Goal: Find specific page/section

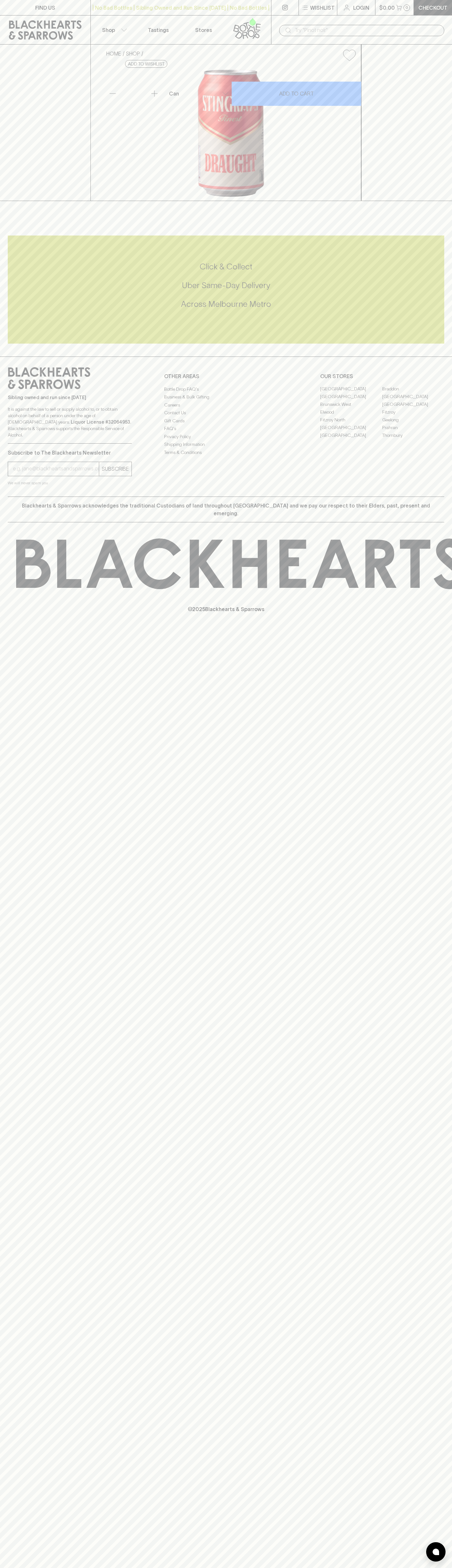
click at [13, 23] on icon at bounding box center [45, 30] width 72 height 19
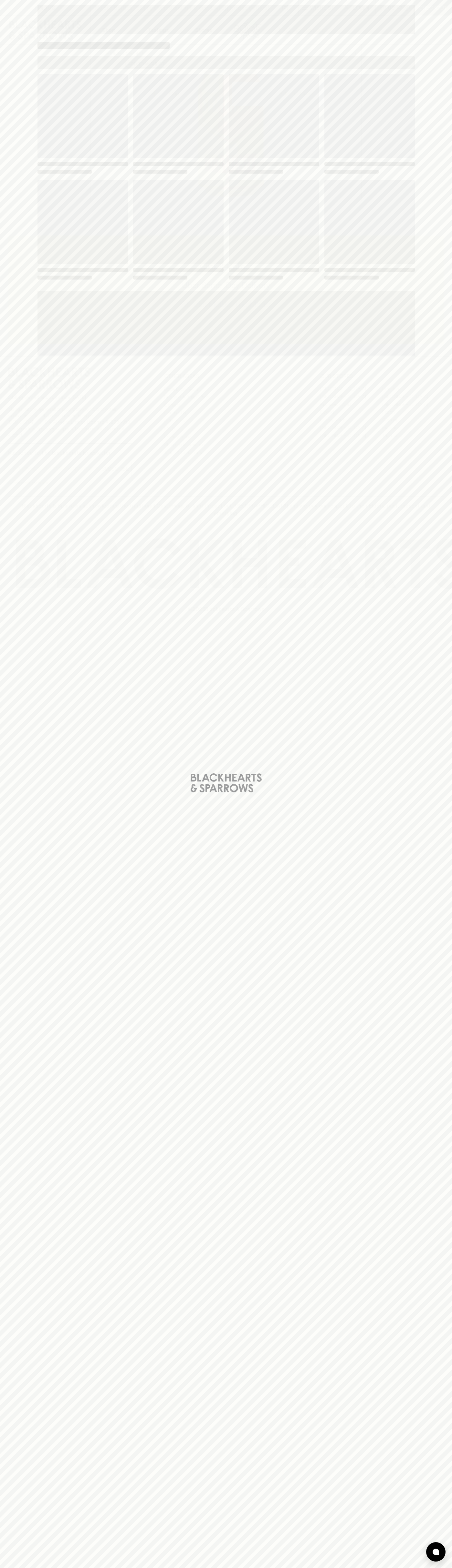
click at [447, 108] on div "Loading" at bounding box center [226, 784] width 452 height 1568
click at [180, 1567] on html "FIND US | No Bad Bottles | Sibling Owned and Run Since [DATE] | No Bad Bottles …" at bounding box center [226, 784] width 452 height 1568
click at [19, 1371] on div "Loading" at bounding box center [226, 784] width 452 height 1568
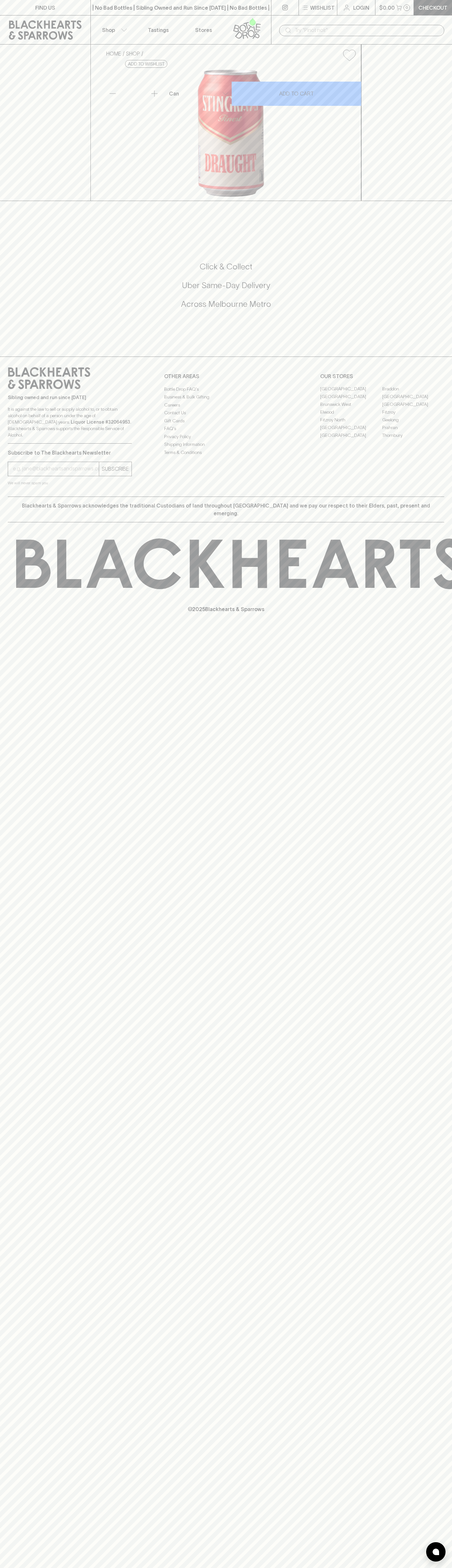
click at [351, 416] on link "Elwood" at bounding box center [351, 412] width 62 height 8
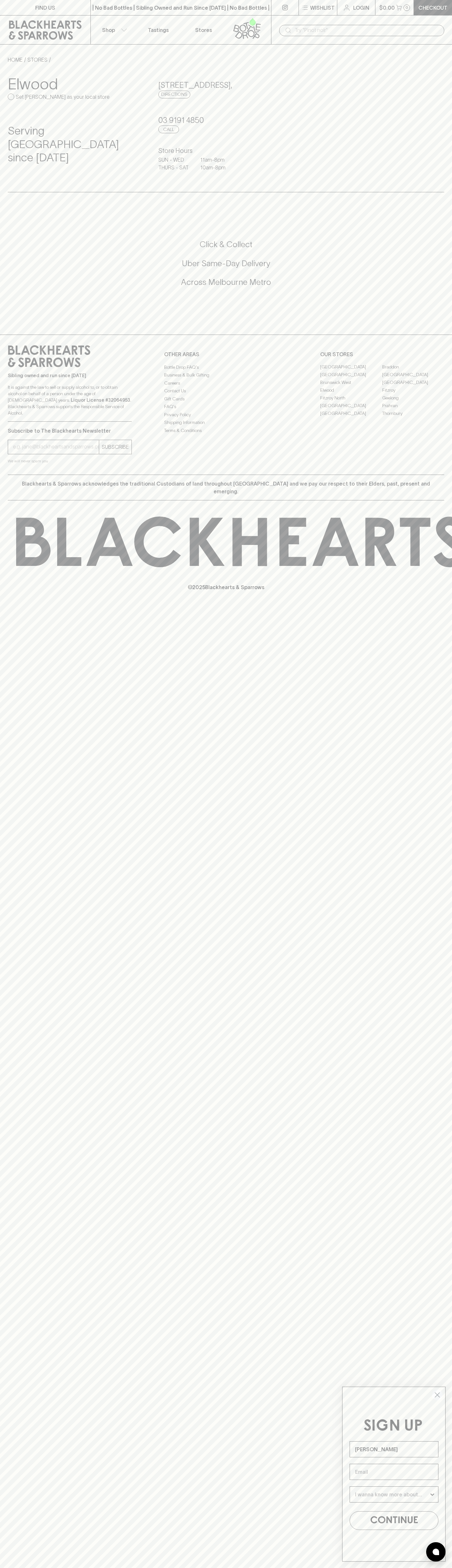
type input "John Smith"
